Goal: Transaction & Acquisition: Purchase product/service

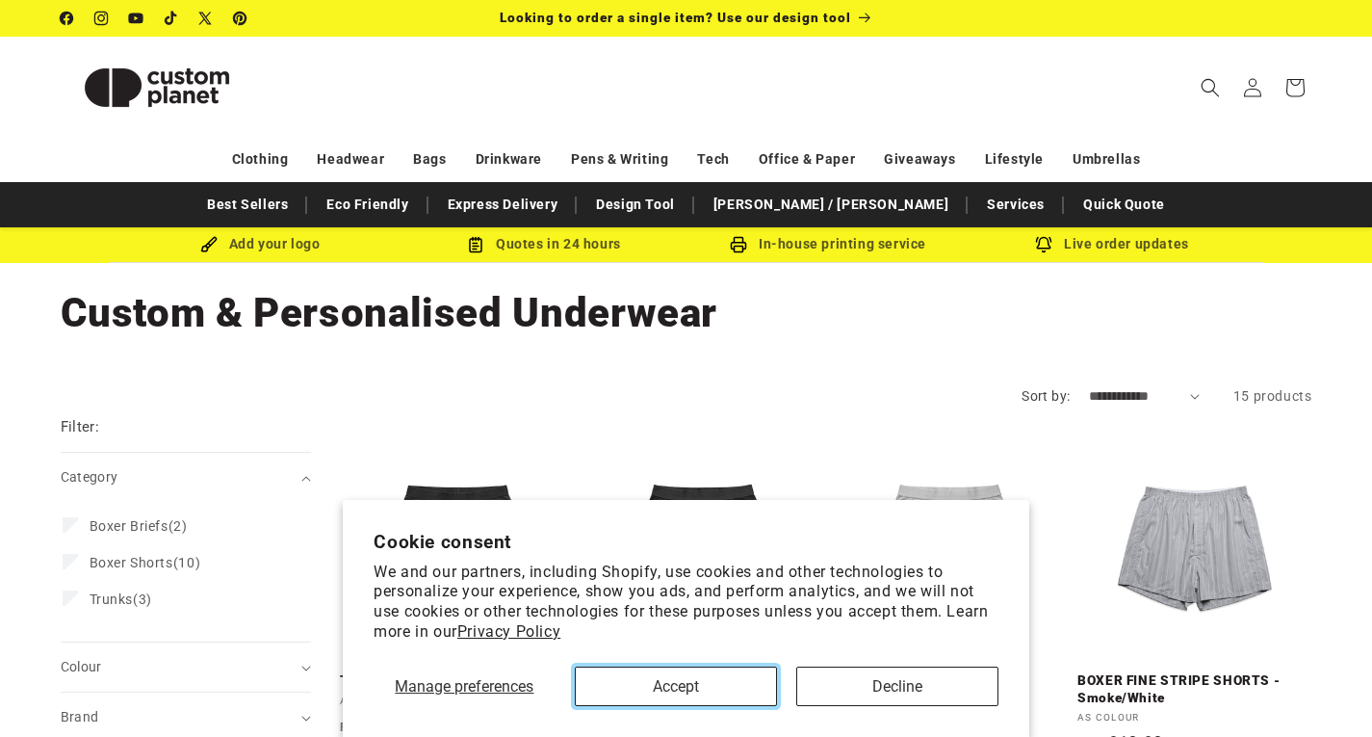
click at [702, 674] on button "Accept" at bounding box center [676, 686] width 202 height 39
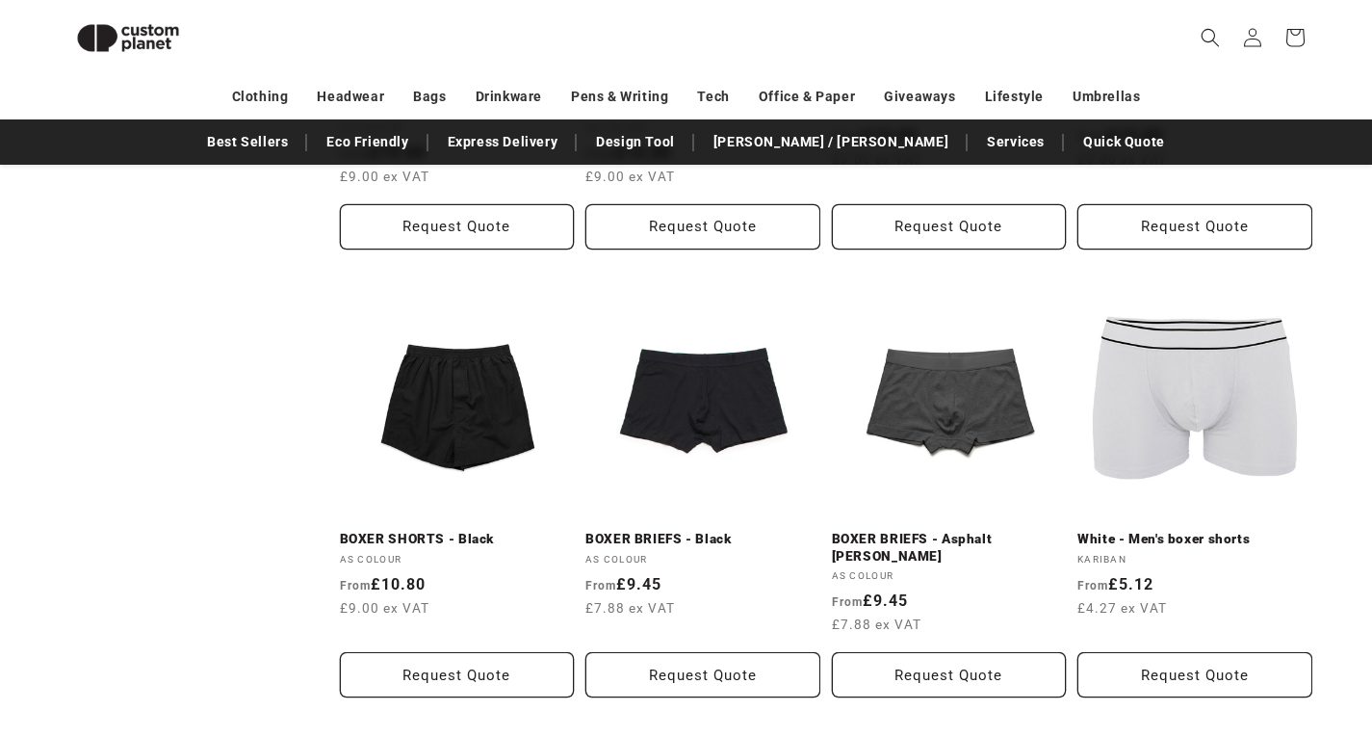
scroll to position [997, 0]
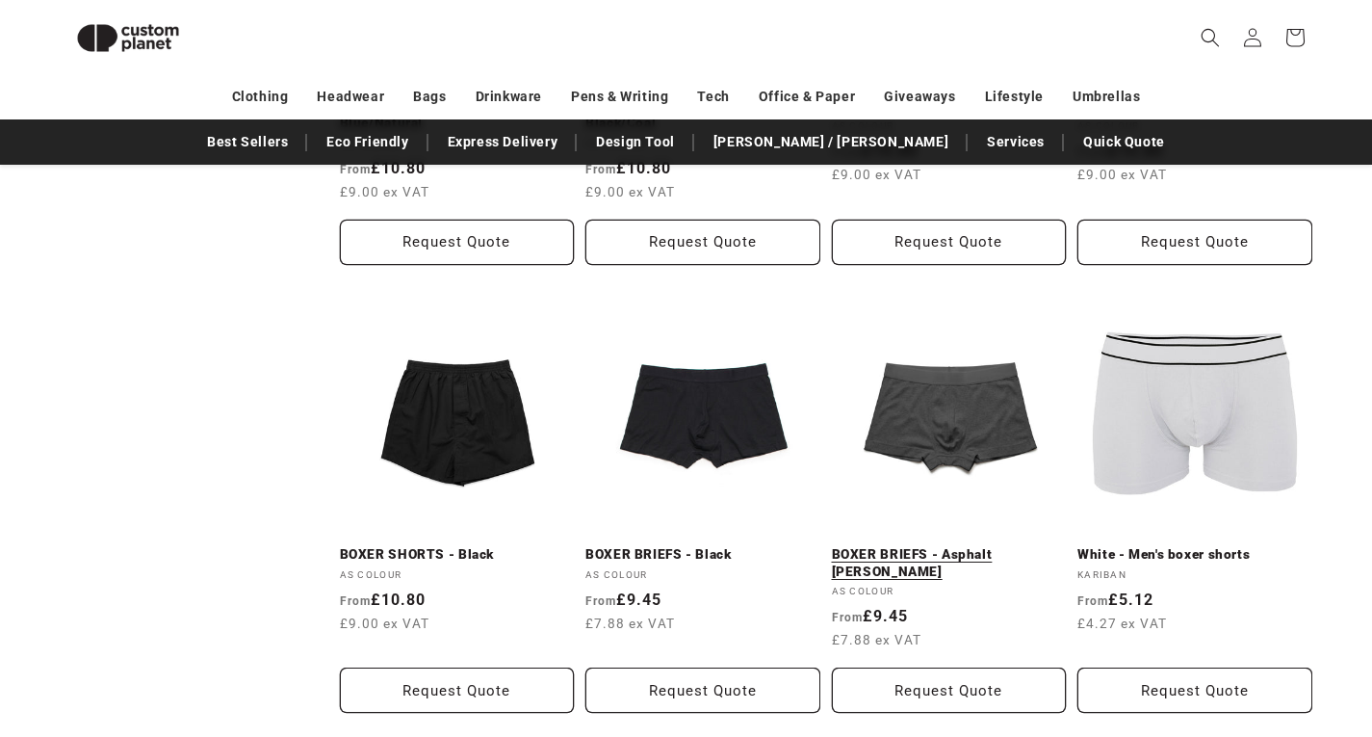
click at [988, 560] on link "BOXER BRIEFS - Asphalt [PERSON_NAME]" at bounding box center [949, 563] width 235 height 34
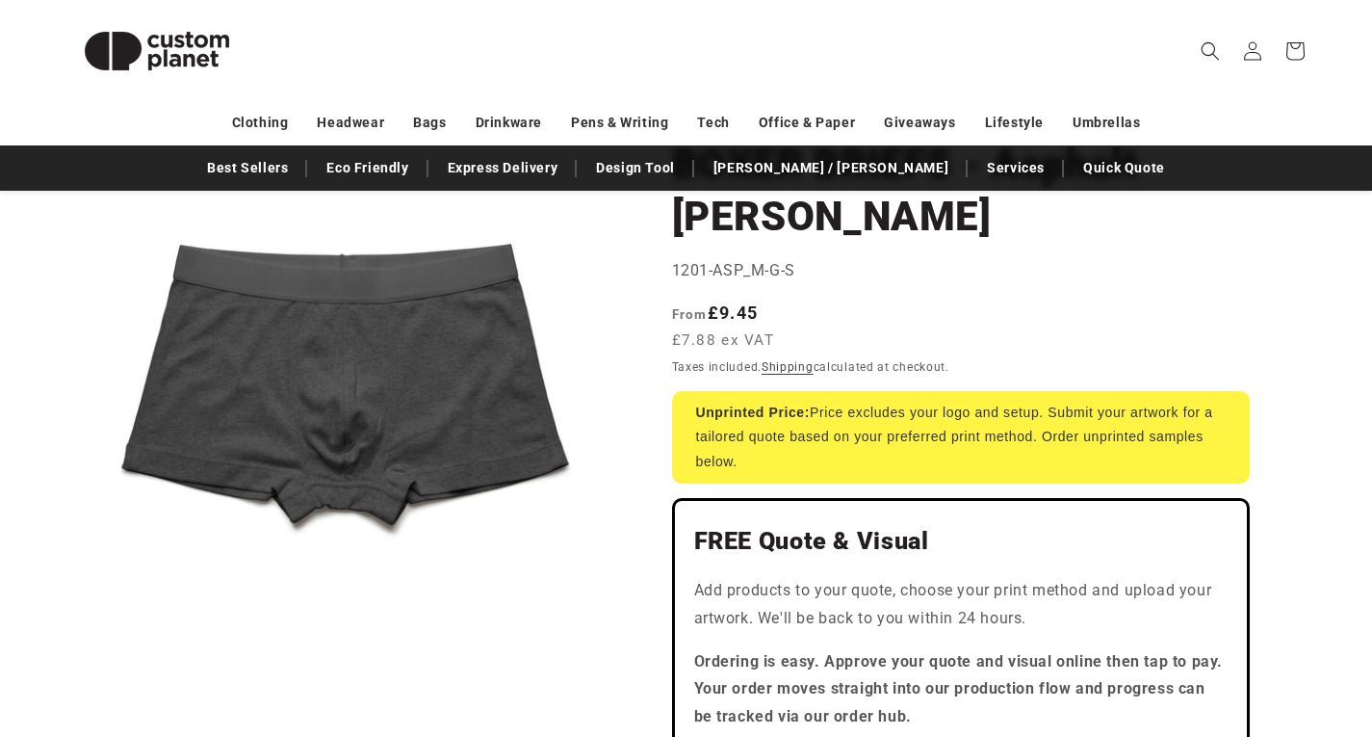
scroll to position [206, 0]
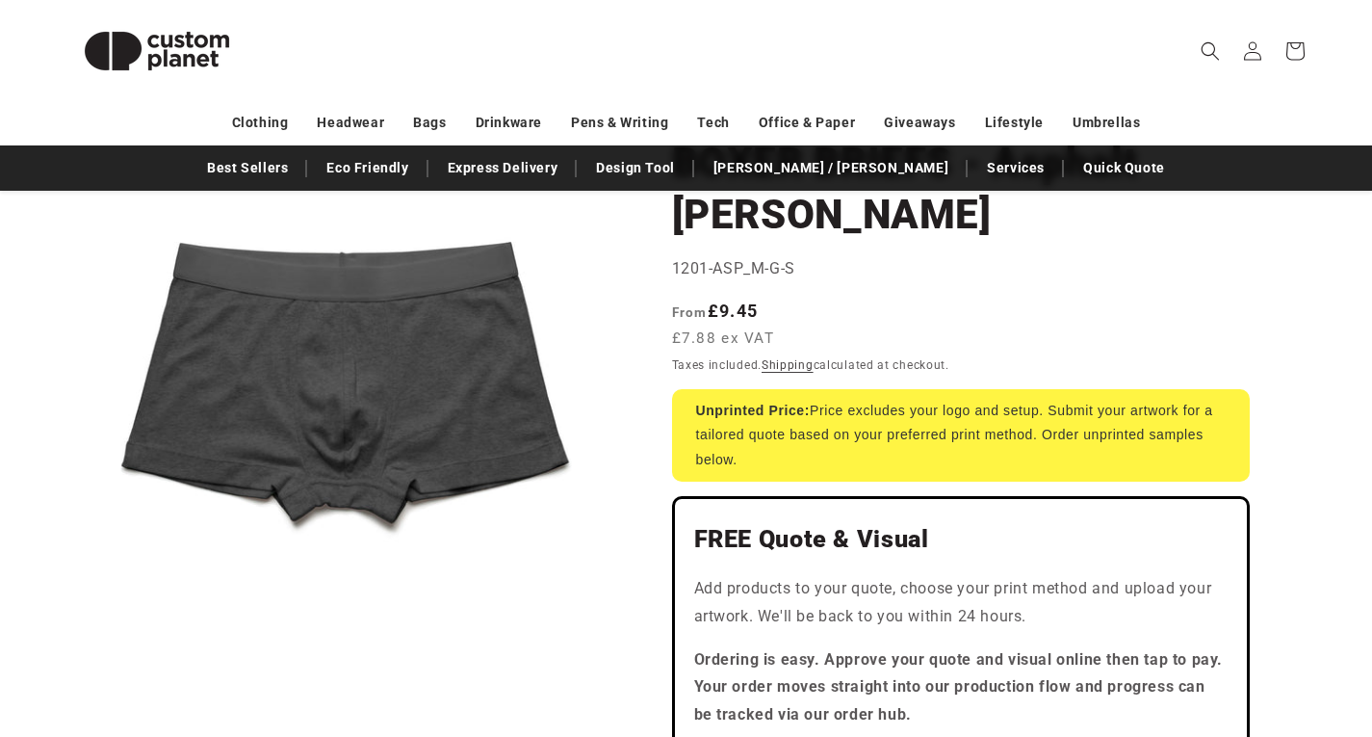
click at [926, 405] on div "Unprinted Price: Price excludes your logo and setup. Submit your artwork for a …" at bounding box center [961, 435] width 578 height 92
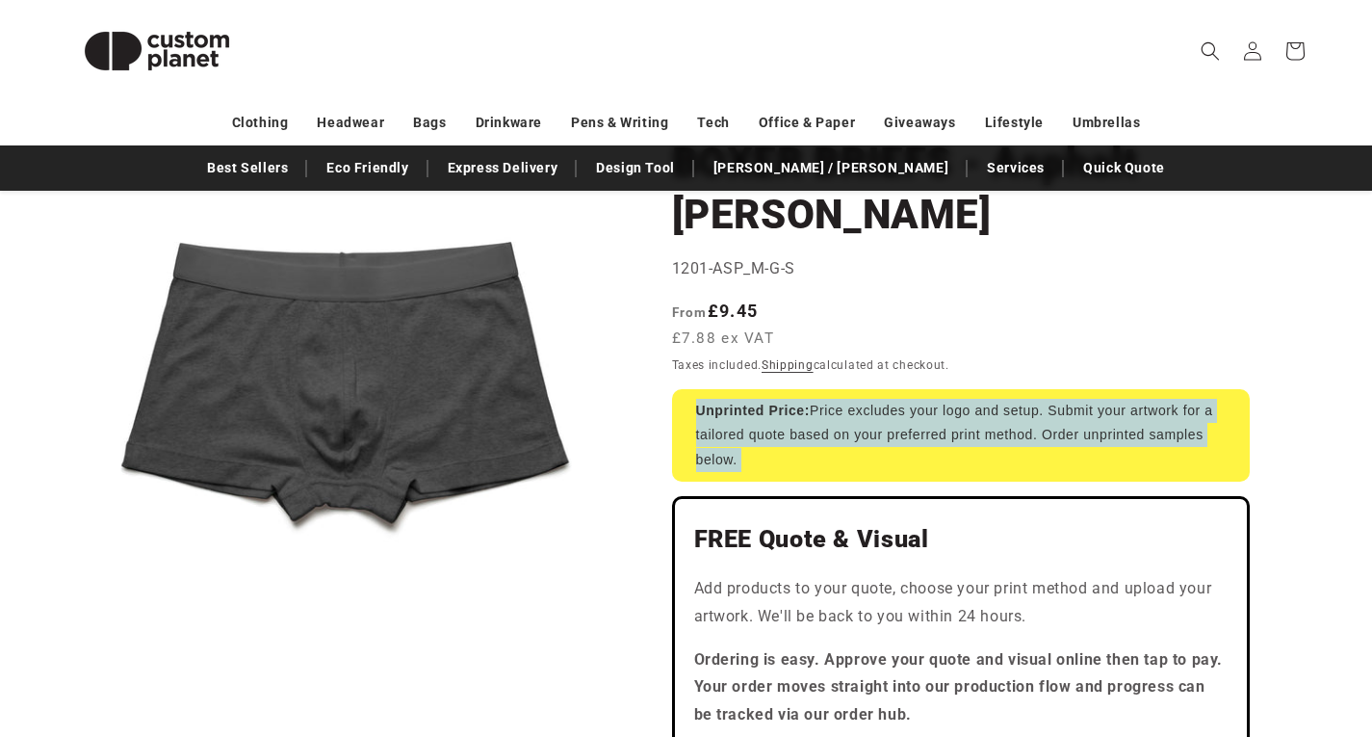
click at [926, 405] on div "Unprinted Price: Price excludes your logo and setup. Submit your artwork for a …" at bounding box center [961, 435] width 578 height 92
click at [902, 431] on div "Unprinted Price: Price excludes your logo and setup. Submit your artwork for a …" at bounding box center [961, 435] width 578 height 92
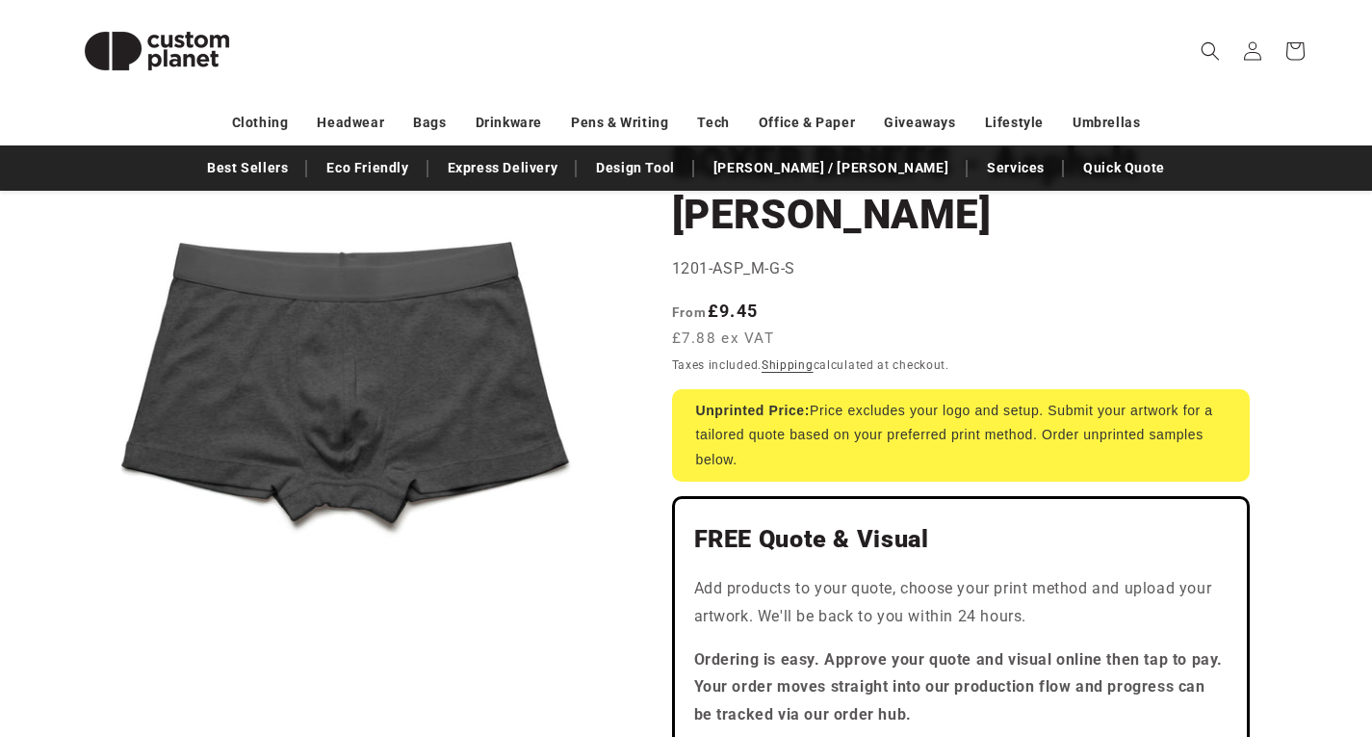
click at [861, 431] on div "Unprinted Price: Price excludes your logo and setup. Submit your artwork for a …" at bounding box center [961, 435] width 578 height 92
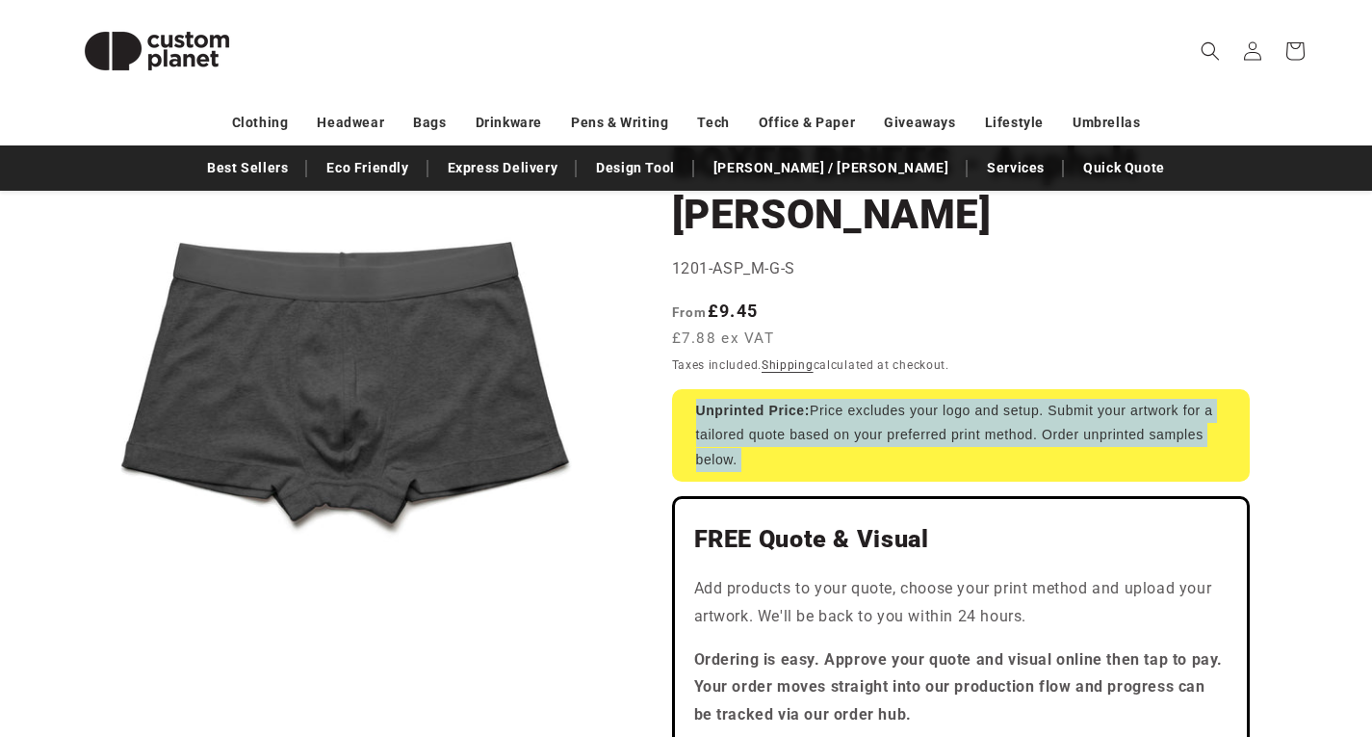
click at [861, 431] on div "Unprinted Price: Price excludes your logo and setup. Submit your artwork for a …" at bounding box center [961, 435] width 578 height 92
click at [823, 432] on div "Unprinted Price: Price excludes your logo and setup. Submit your artwork for a …" at bounding box center [961, 435] width 578 height 92
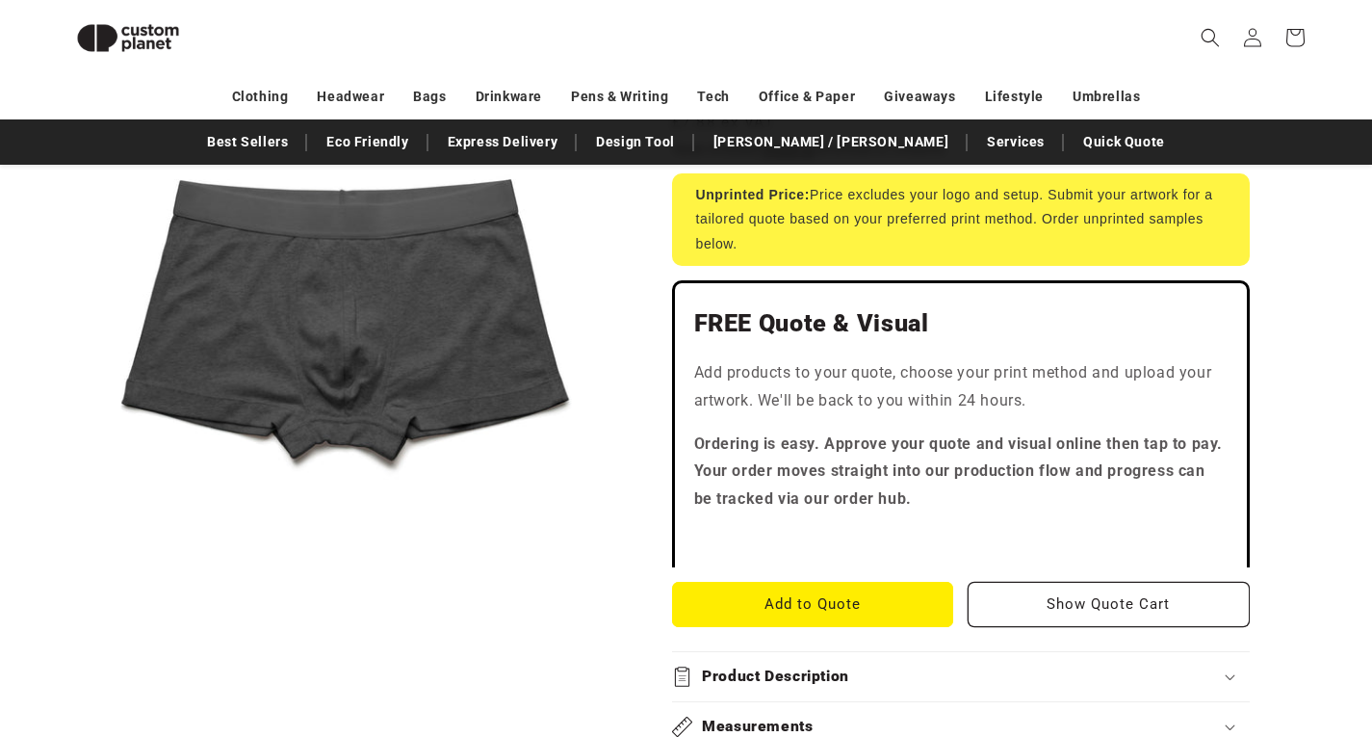
scroll to position [413, 0]
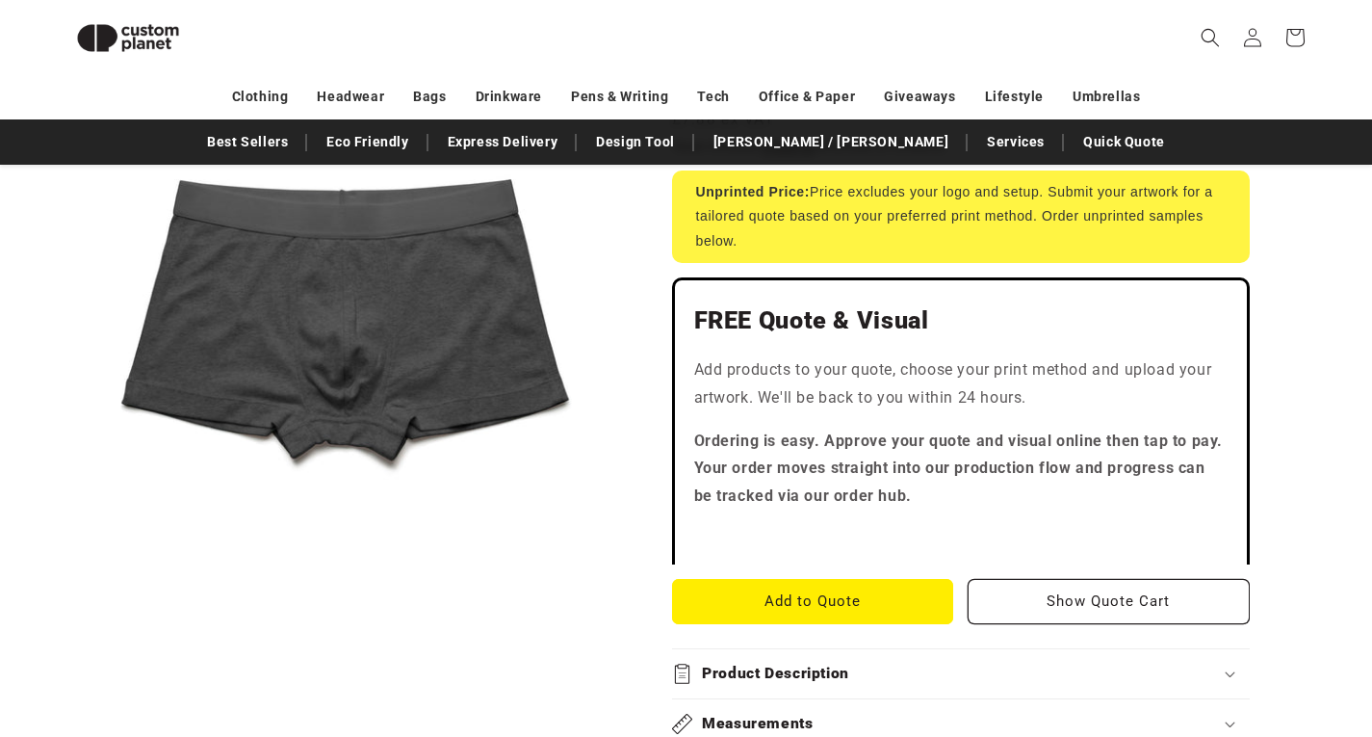
click at [810, 376] on p "Add products to your quote, choose your print method and upload your artwork. W…" at bounding box center [961, 384] width 534 height 56
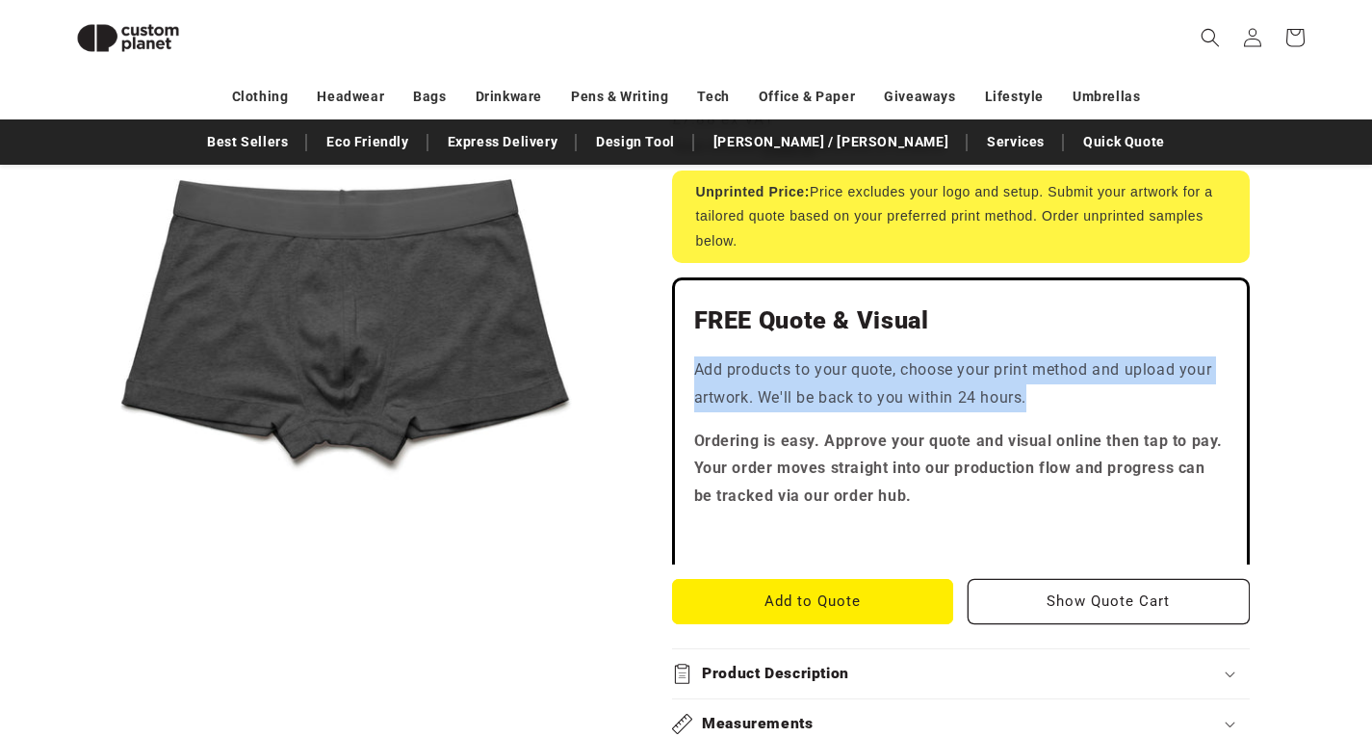
click at [810, 376] on p "Add products to your quote, choose your print method and upload your artwork. W…" at bounding box center [961, 384] width 534 height 56
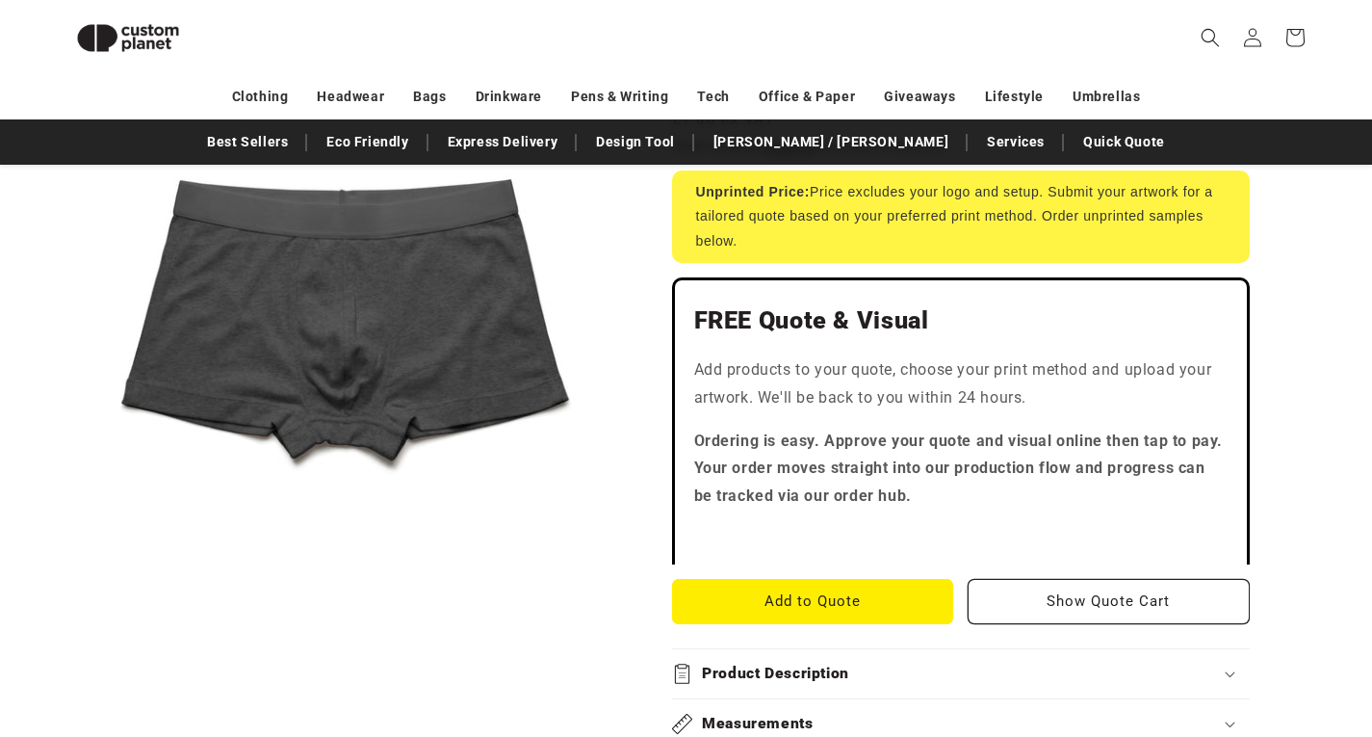
click at [799, 442] on strong "Ordering is easy. Approve your quote and visual online then tap to pay. Your or…" at bounding box center [959, 468] width 530 height 74
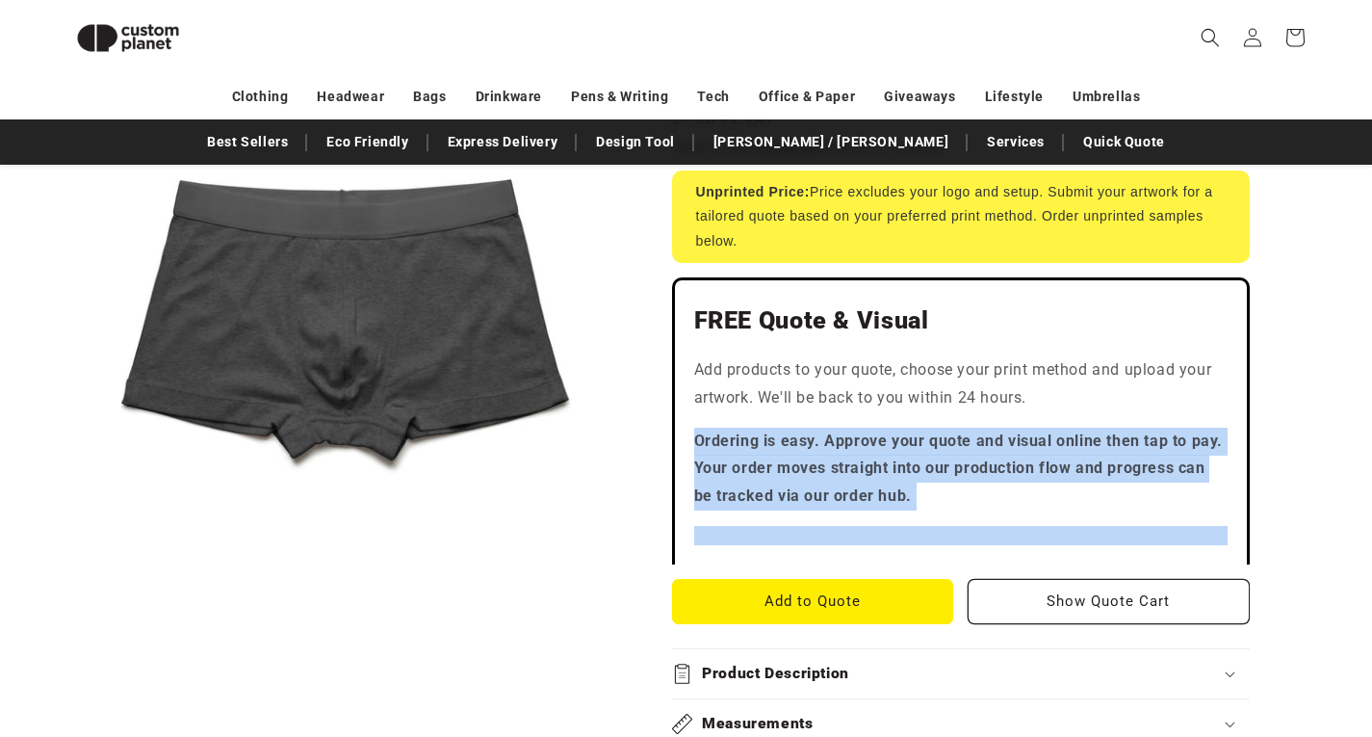
click at [799, 442] on strong "Ordering is easy. Approve your quote and visual online then tap to pay. Your or…" at bounding box center [959, 468] width 530 height 74
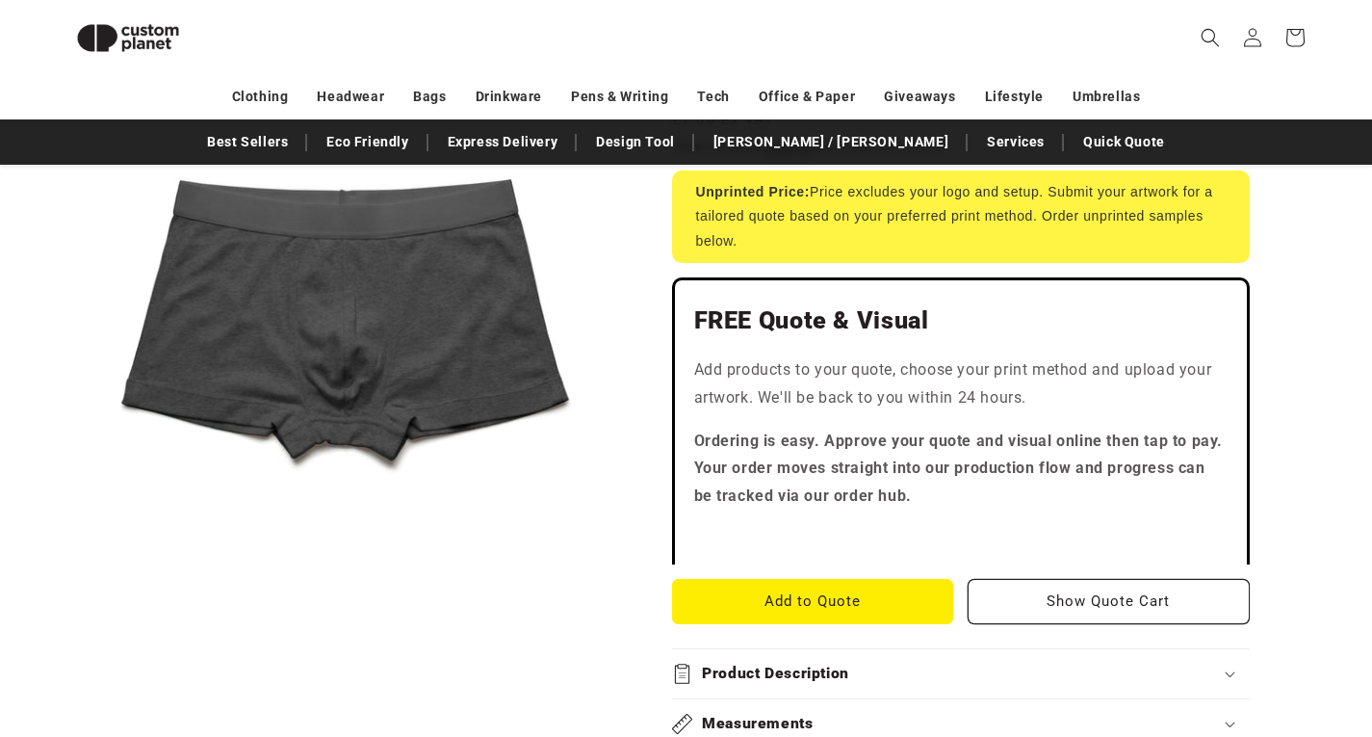
click at [793, 392] on p "Add products to your quote, choose your print method and upload your artwork. W…" at bounding box center [961, 384] width 534 height 56
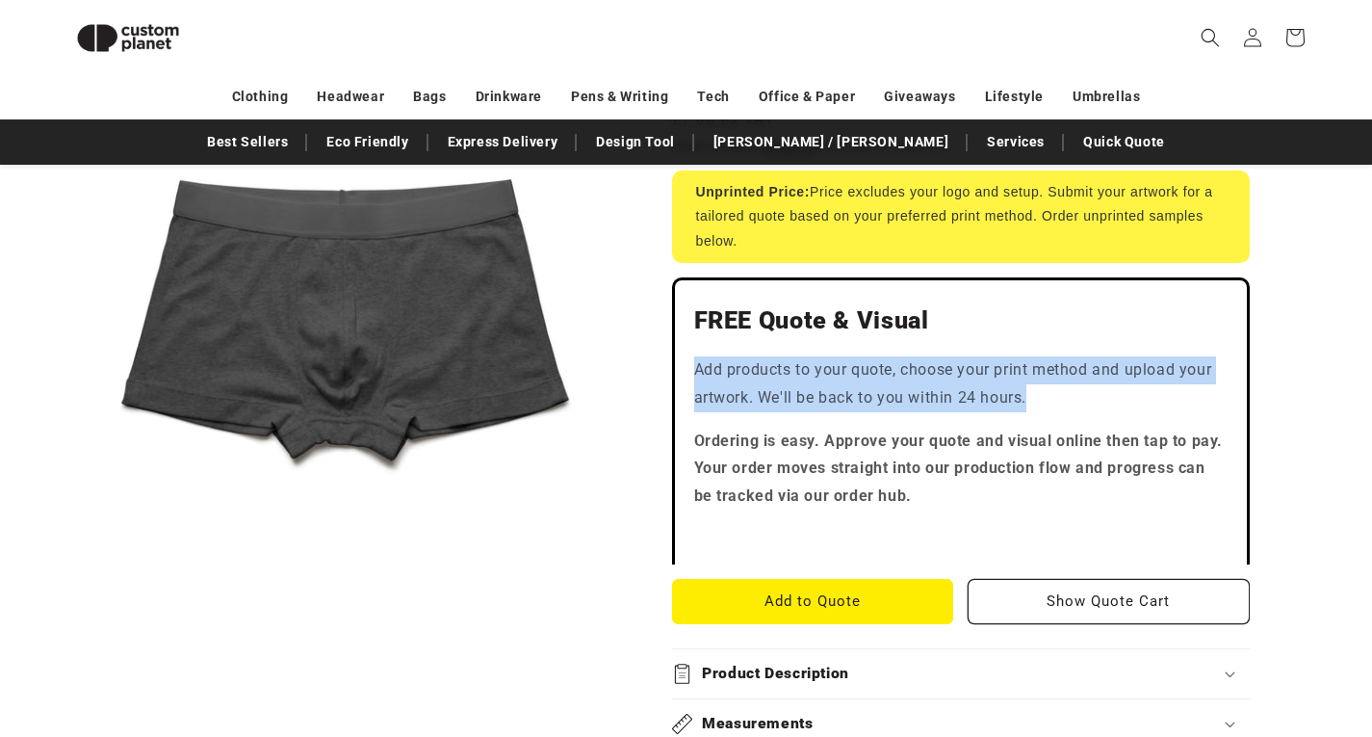
click at [793, 392] on p "Add products to your quote, choose your print method and upload your artwork. W…" at bounding box center [961, 384] width 534 height 56
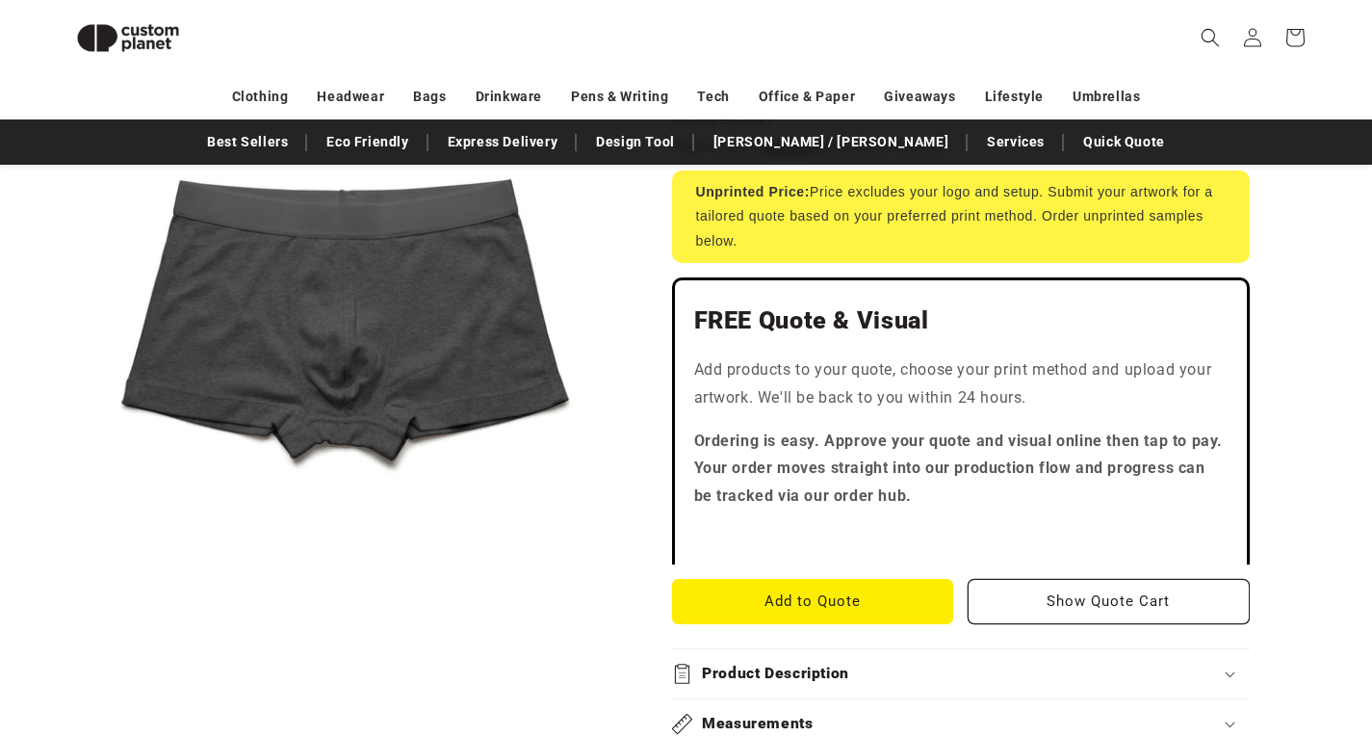
click at [791, 448] on strong "Ordering is easy. Approve your quote and visual online then tap to pay. Your or…" at bounding box center [959, 468] width 530 height 74
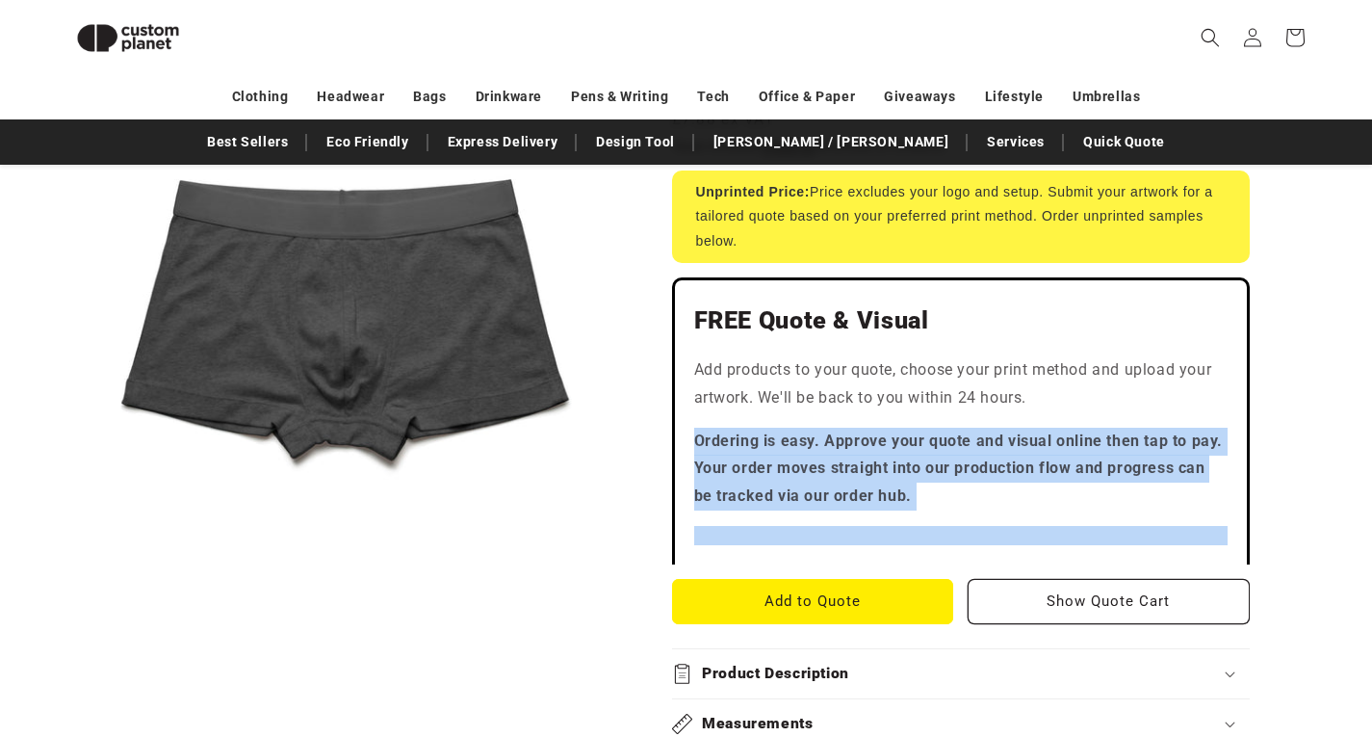
click at [791, 448] on strong "Ordering is easy. Approve your quote and visual online then tap to pay. Your or…" at bounding box center [959, 468] width 530 height 74
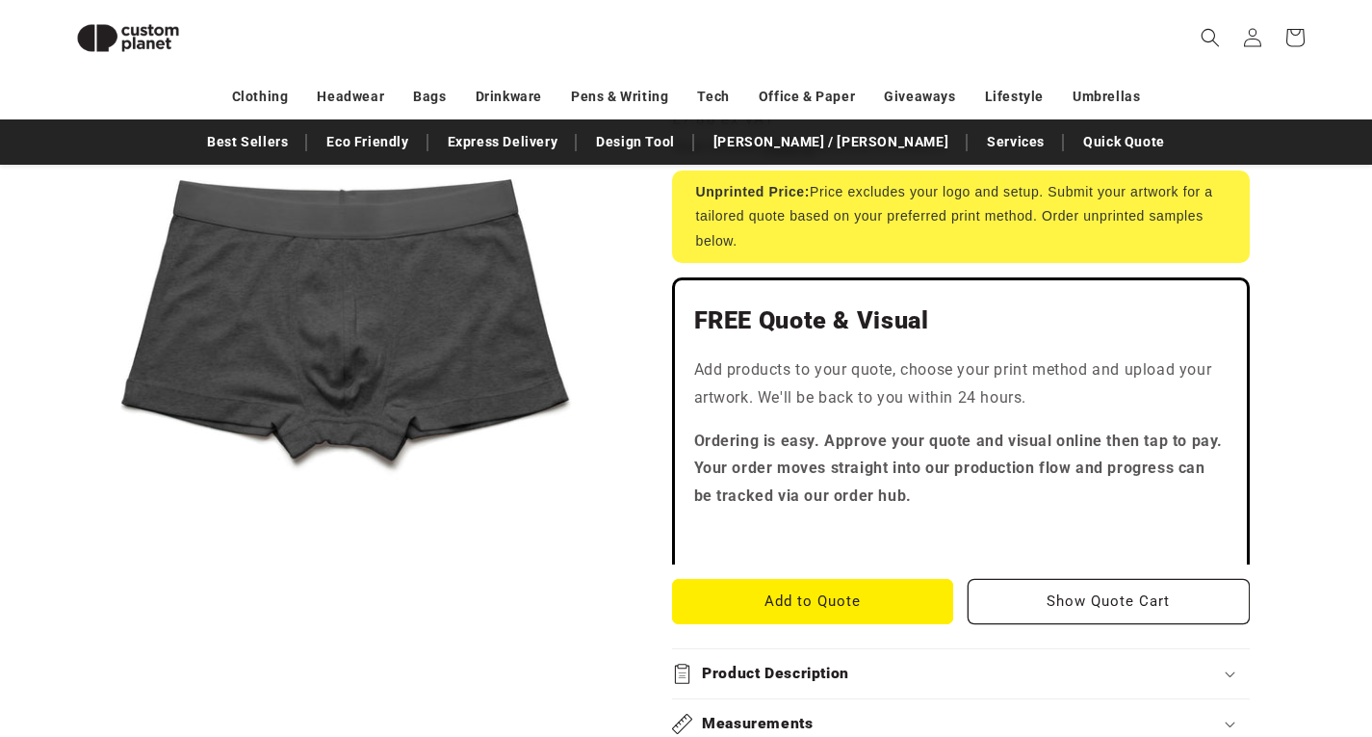
click at [791, 409] on p "Add products to your quote, choose your print method and upload your artwork. W…" at bounding box center [961, 384] width 534 height 56
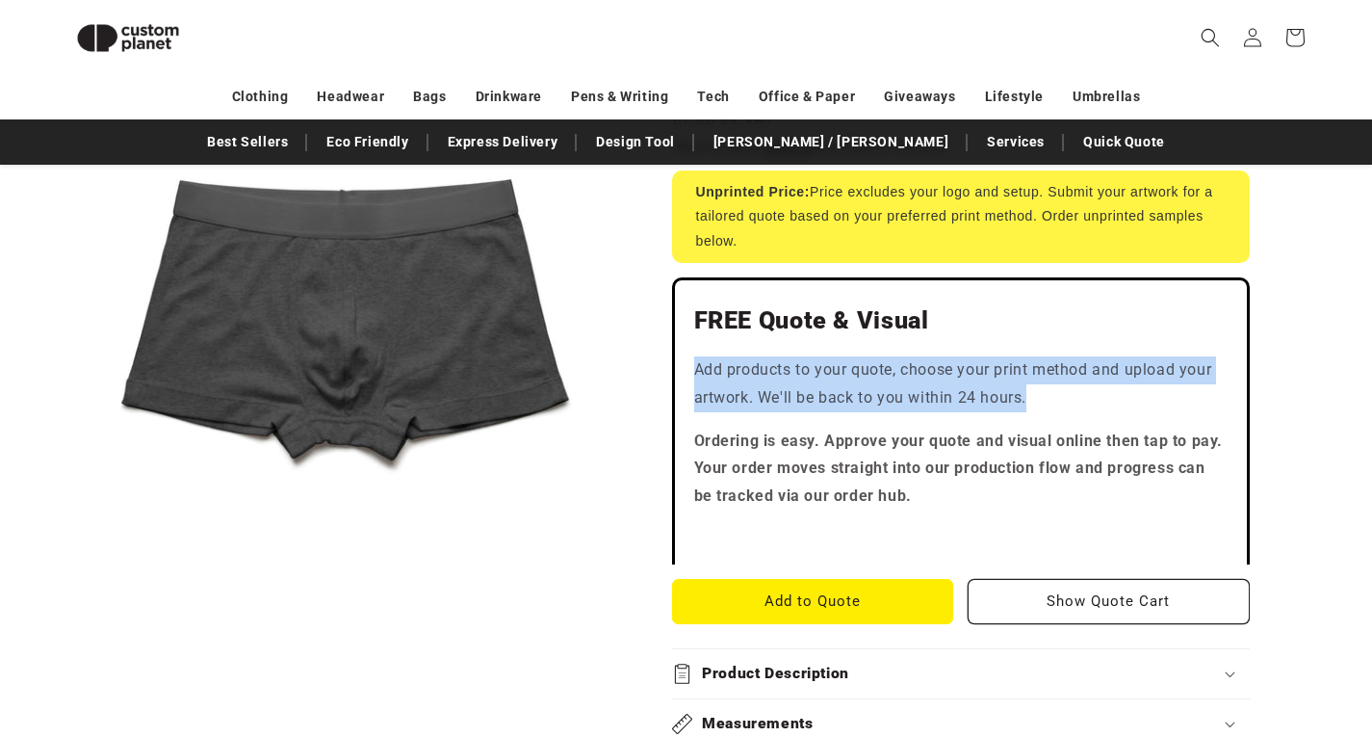
click at [791, 409] on p "Add products to your quote, choose your print method and upload your artwork. W…" at bounding box center [961, 384] width 534 height 56
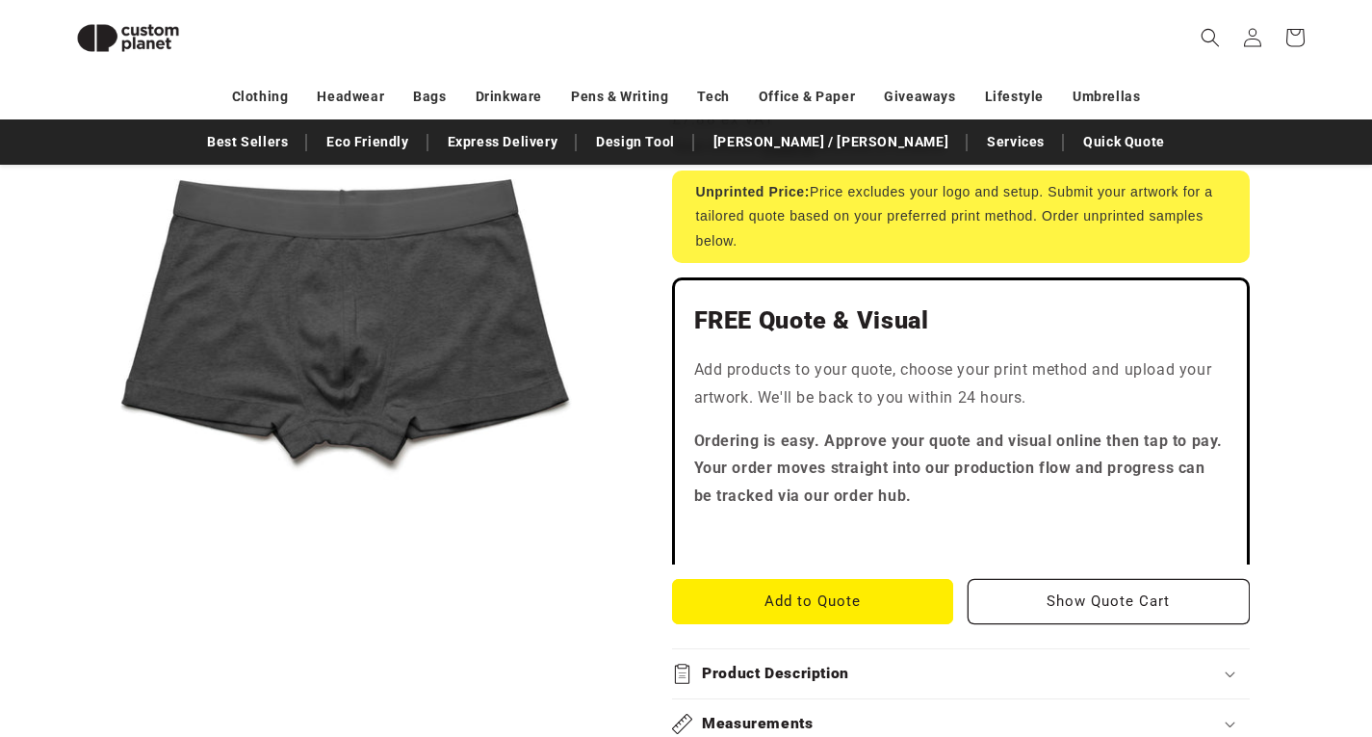
click at [791, 455] on p "Ordering is easy. Approve your quote and visual online then tap to pay. Your or…" at bounding box center [961, 469] width 534 height 83
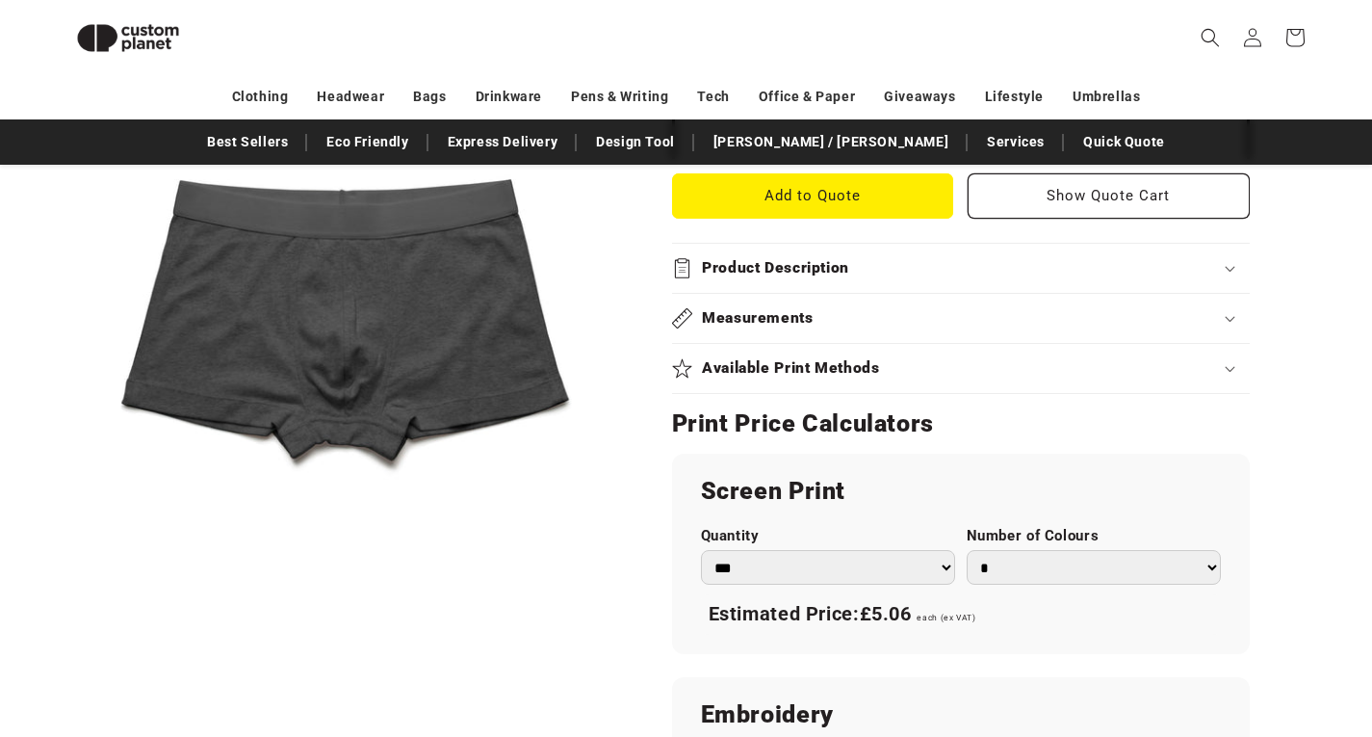
scroll to position [820, 0]
click at [782, 362] on h2 "Available Print Methods" at bounding box center [791, 367] width 178 height 20
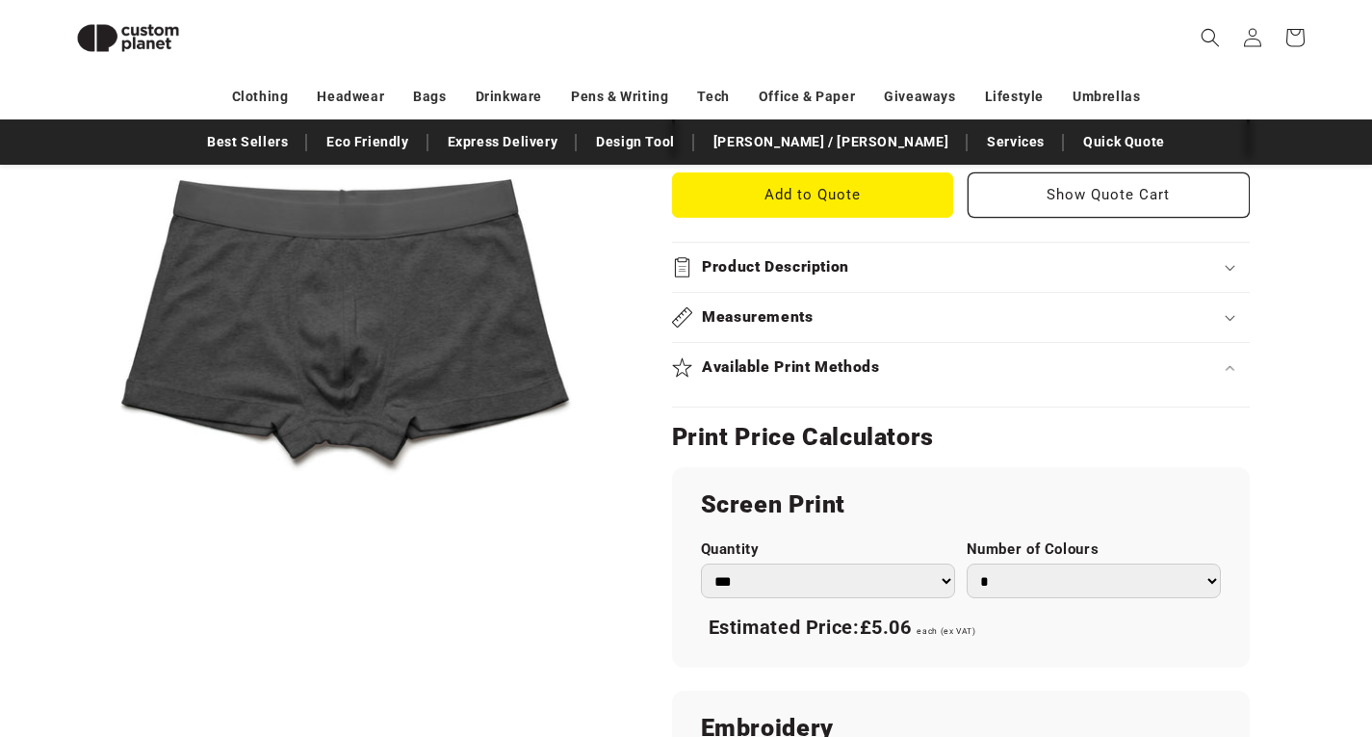
click at [832, 360] on h2 "Available Print Methods" at bounding box center [791, 367] width 178 height 20
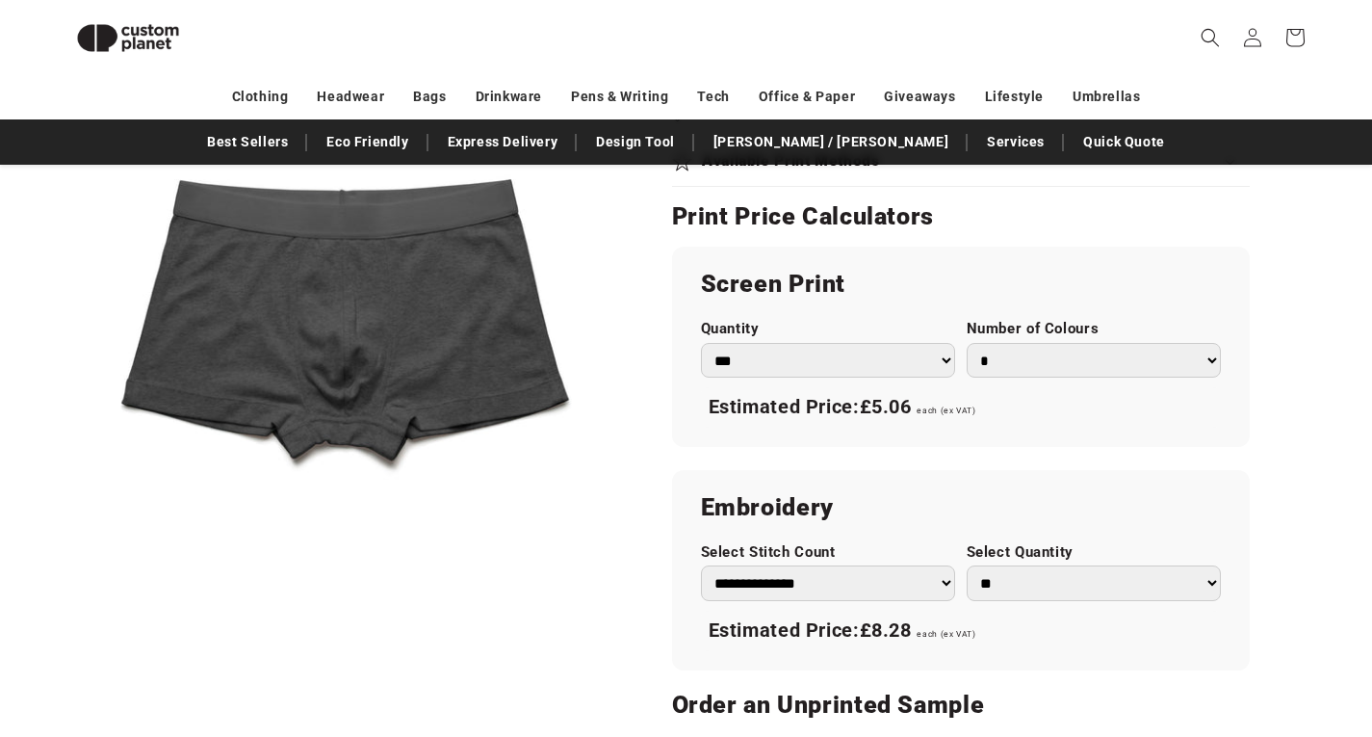
scroll to position [1023, 0]
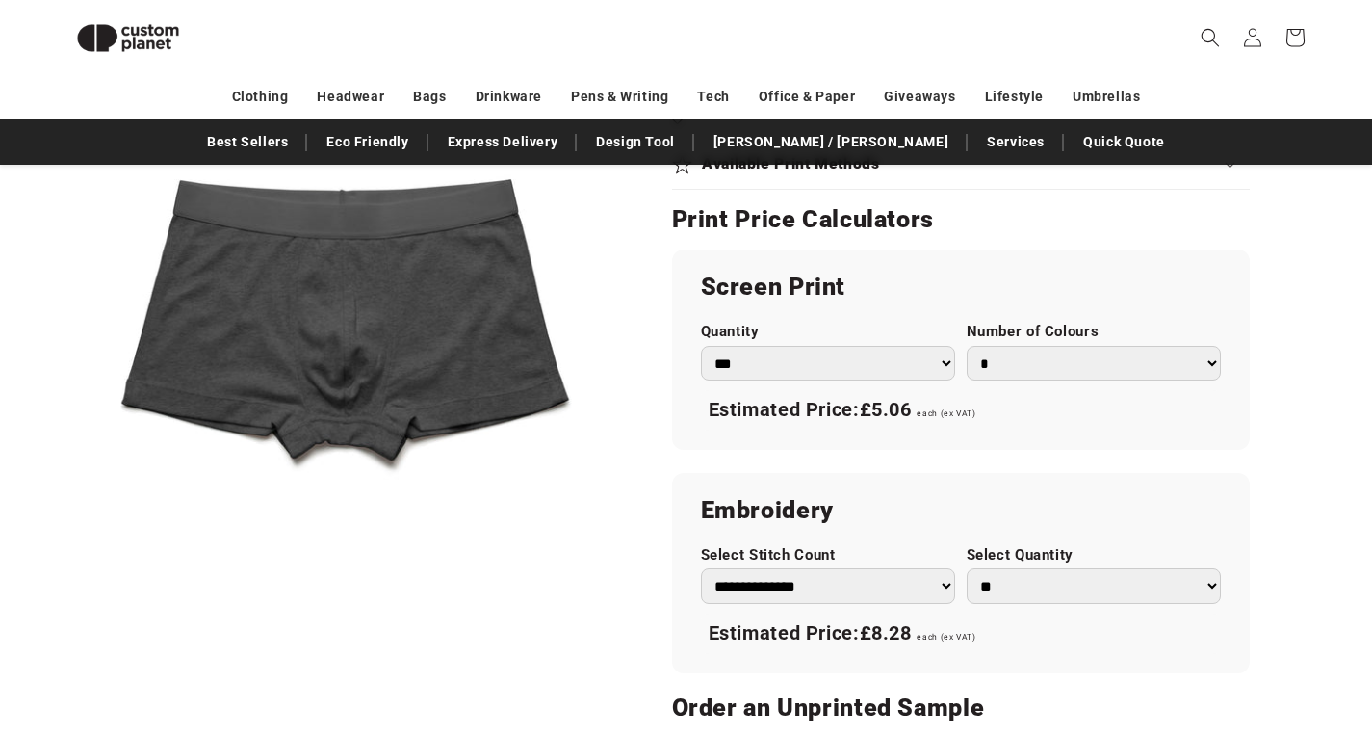
click at [864, 423] on div "Estimated Price: £5.06 each (ex VAT)" at bounding box center [961, 410] width 520 height 40
click at [795, 429] on div "Estimated Price: £5.06 each (ex VAT)" at bounding box center [961, 410] width 520 height 40
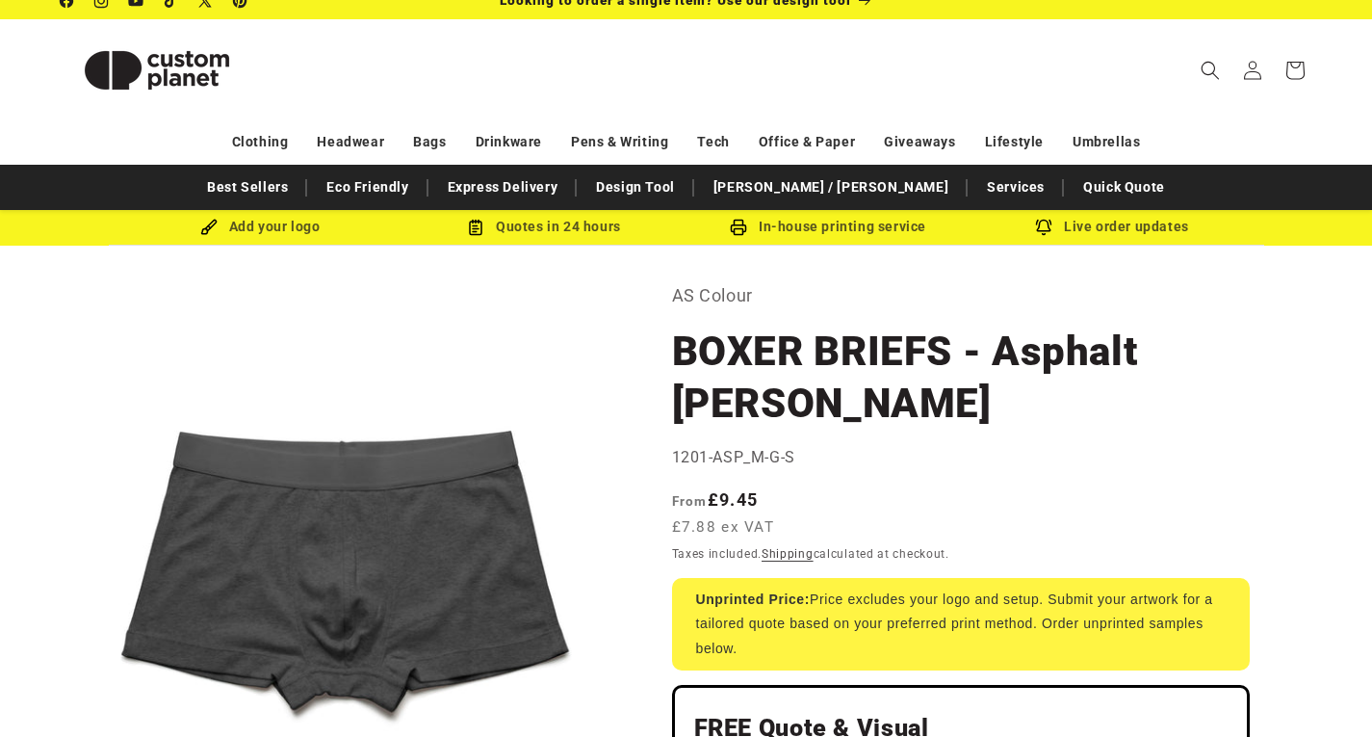
scroll to position [0, 0]
